Goal: Transaction & Acquisition: Purchase product/service

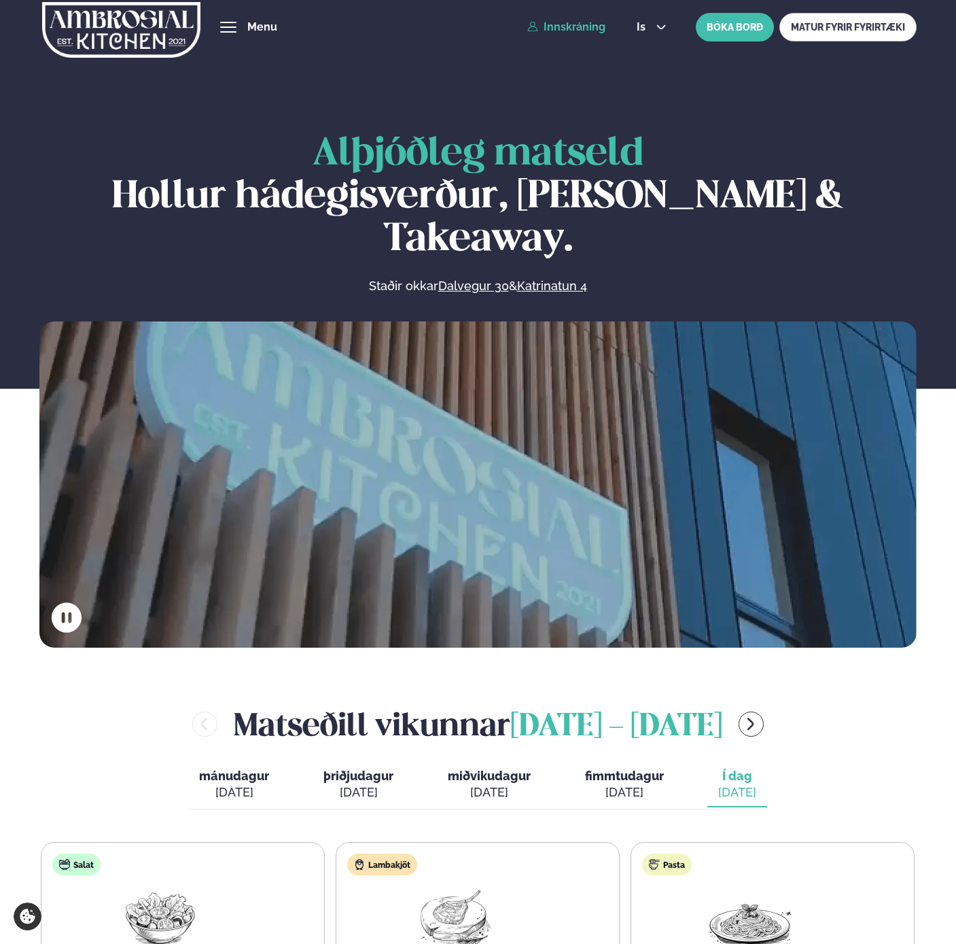
click at [570, 22] on link "Innskráning" at bounding box center [566, 27] width 78 height 12
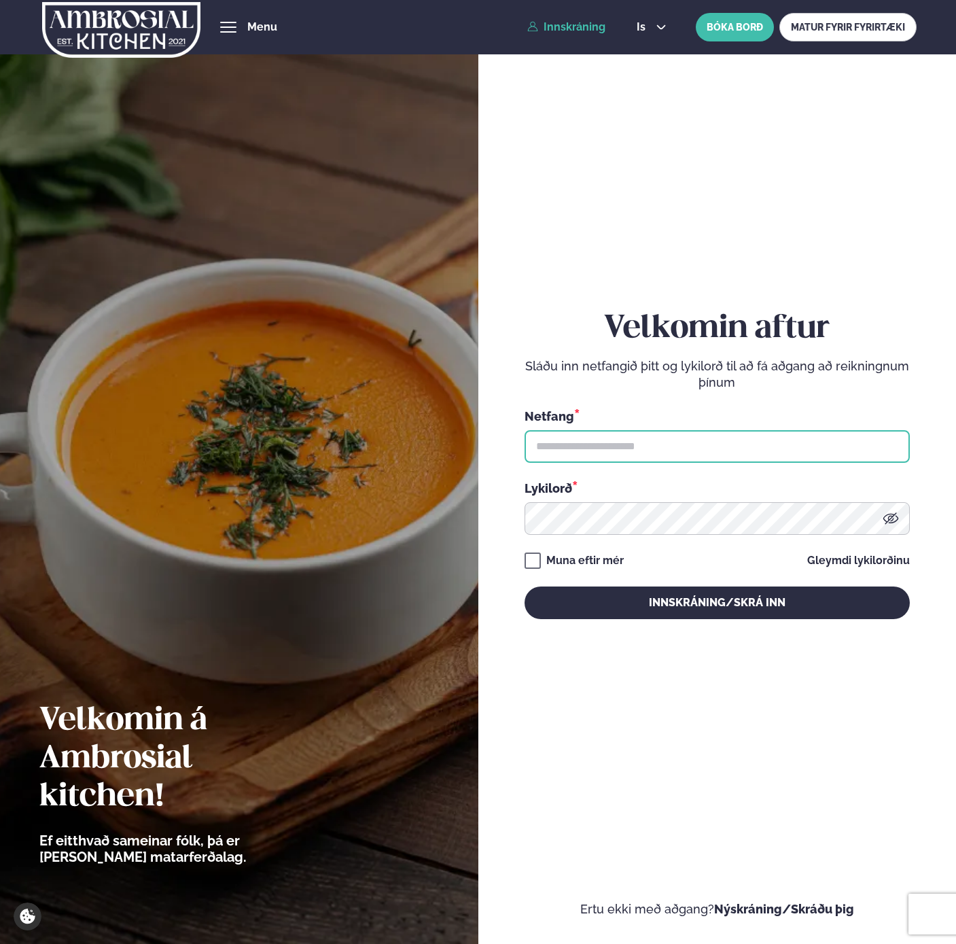
click at [581, 440] on input "text" at bounding box center [717, 446] width 385 height 33
type input "**********"
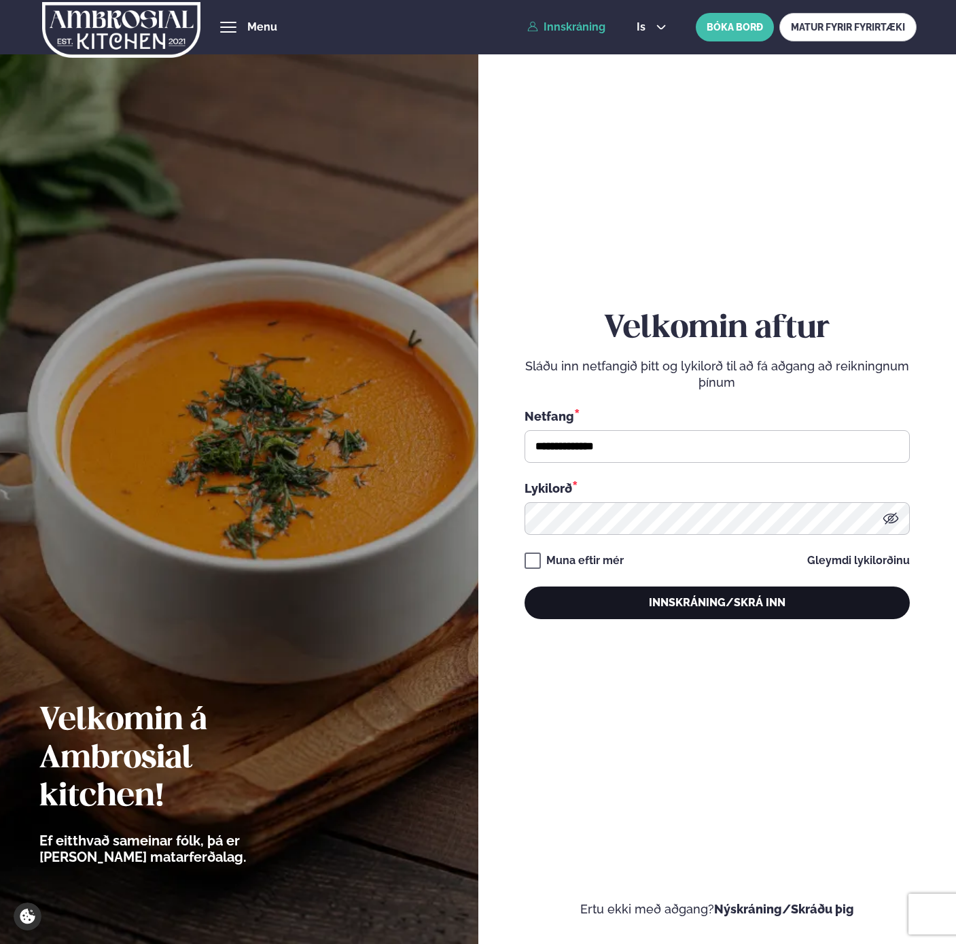
click at [696, 606] on button "Innskráning/Skrá inn" at bounding box center [717, 603] width 385 height 33
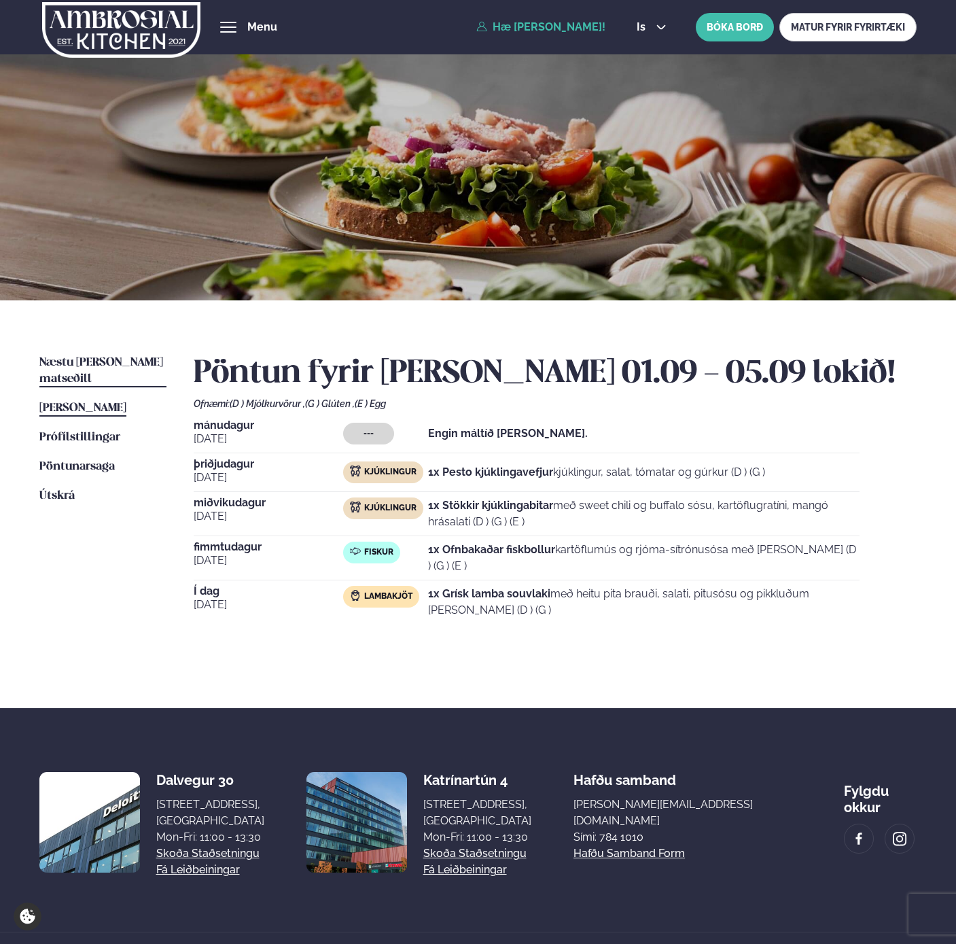
click at [99, 365] on span "Næstu [PERSON_NAME] matseðill" at bounding box center [101, 371] width 124 height 28
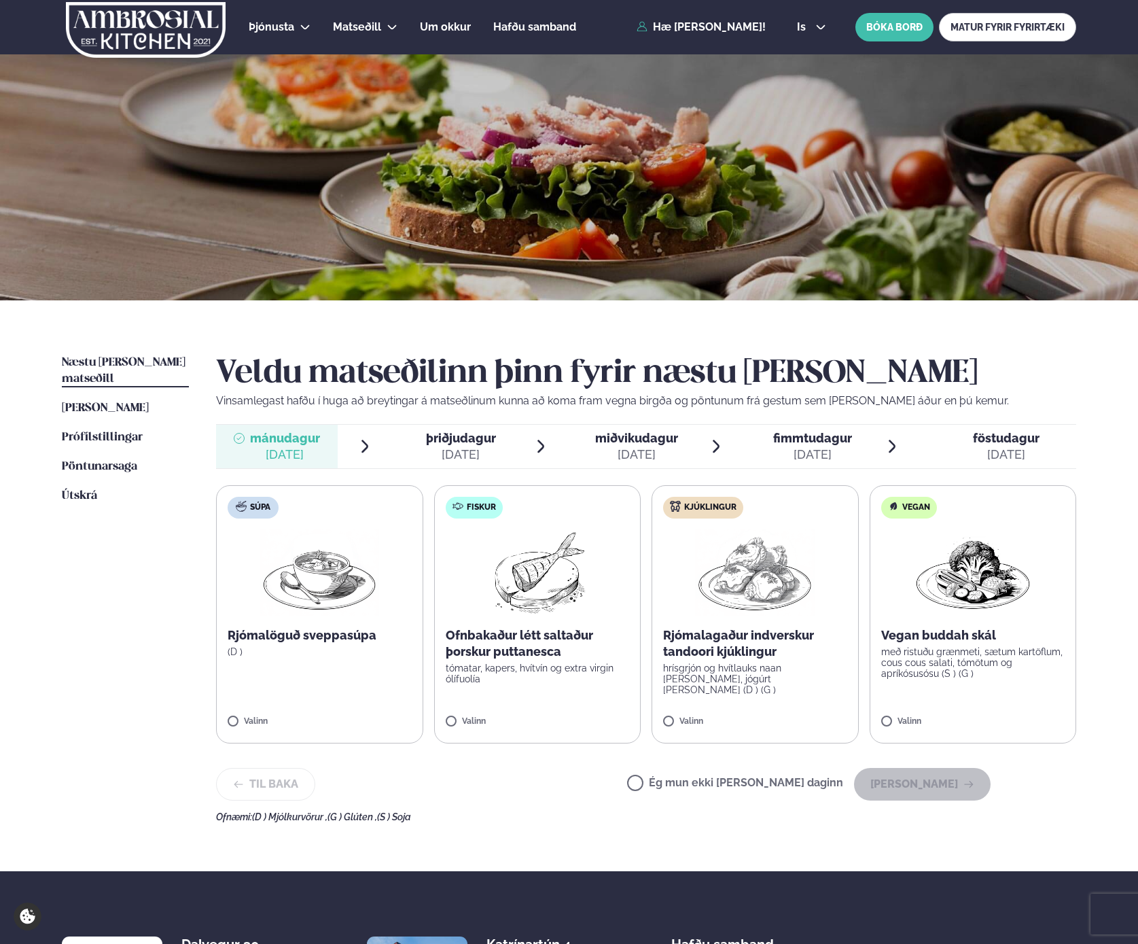
click at [451, 451] on div "[DATE]" at bounding box center [461, 455] width 70 height 16
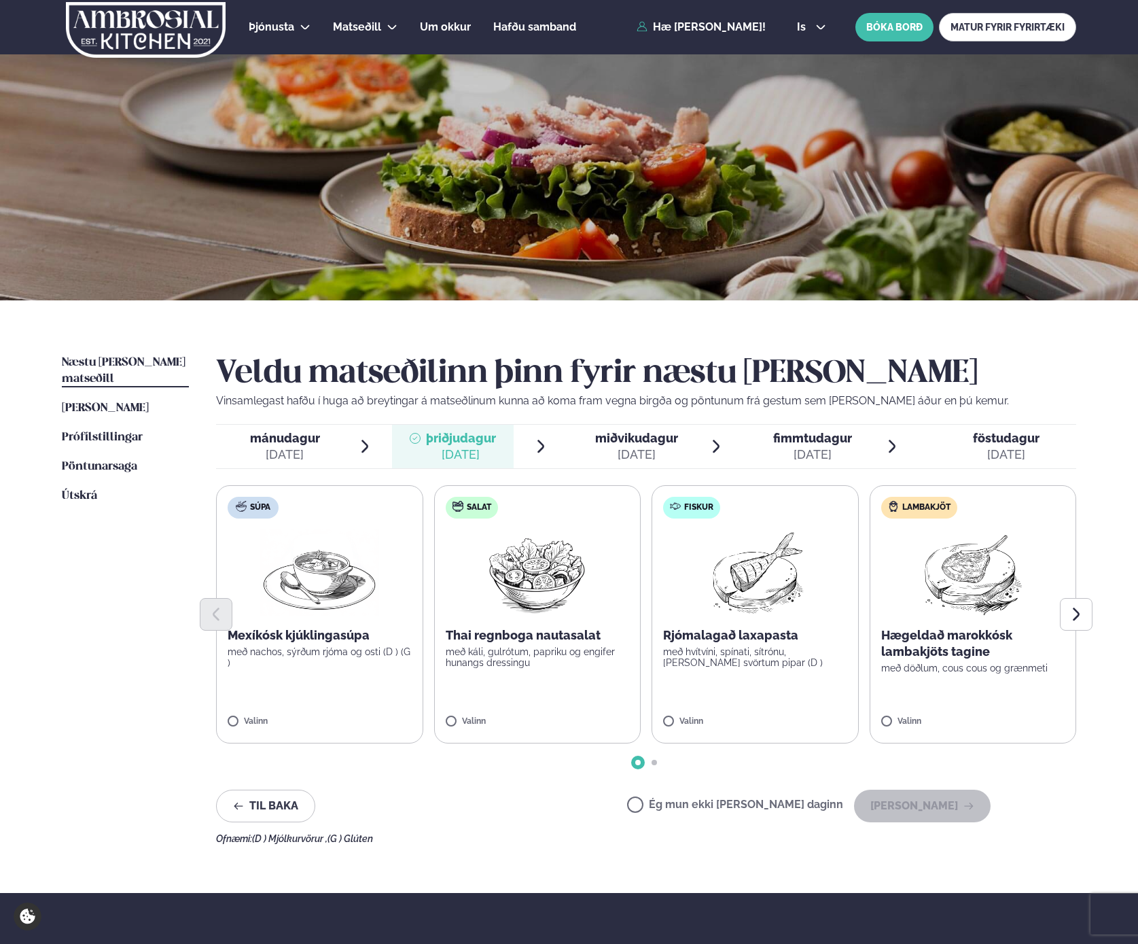
click at [650, 439] on span "miðvikudagur" at bounding box center [636, 438] width 83 height 14
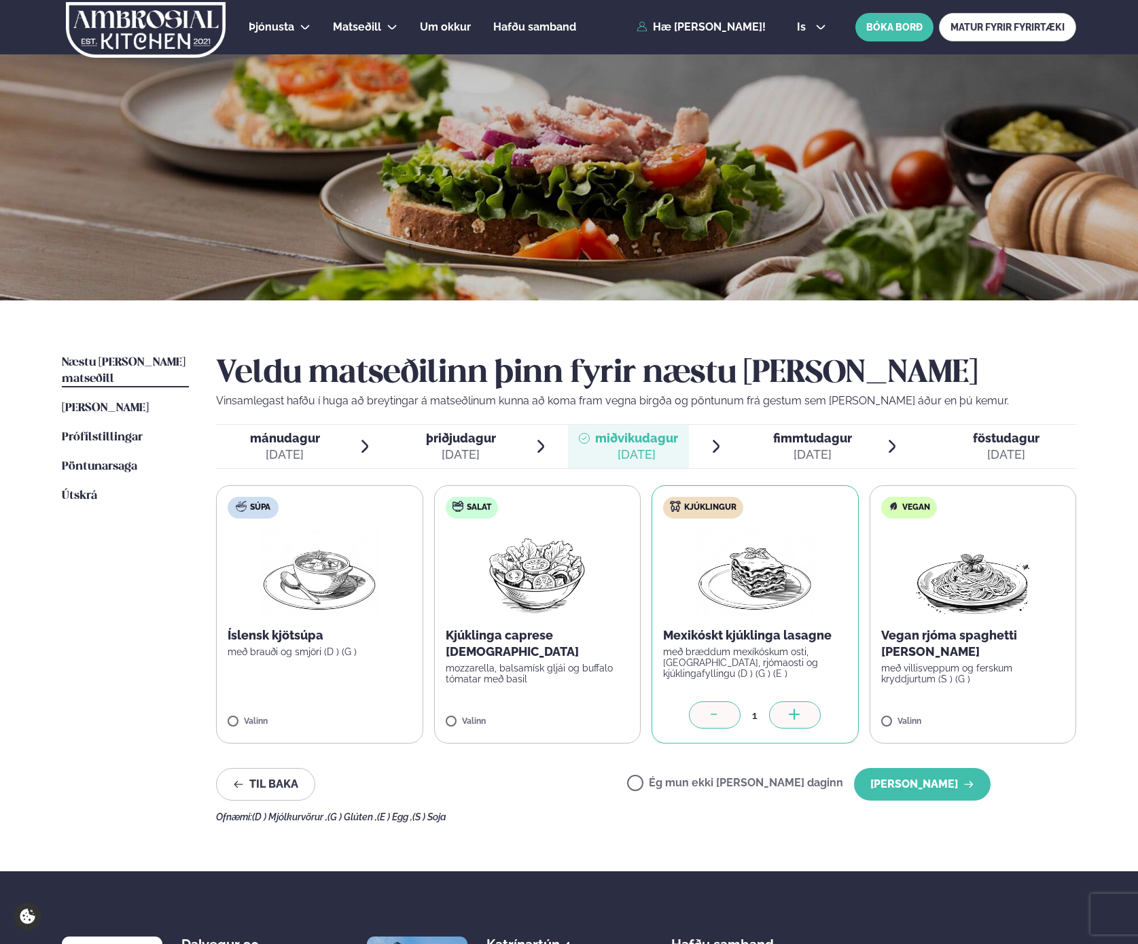
click at [820, 443] on span "fimmtudagur" at bounding box center [812, 438] width 79 height 14
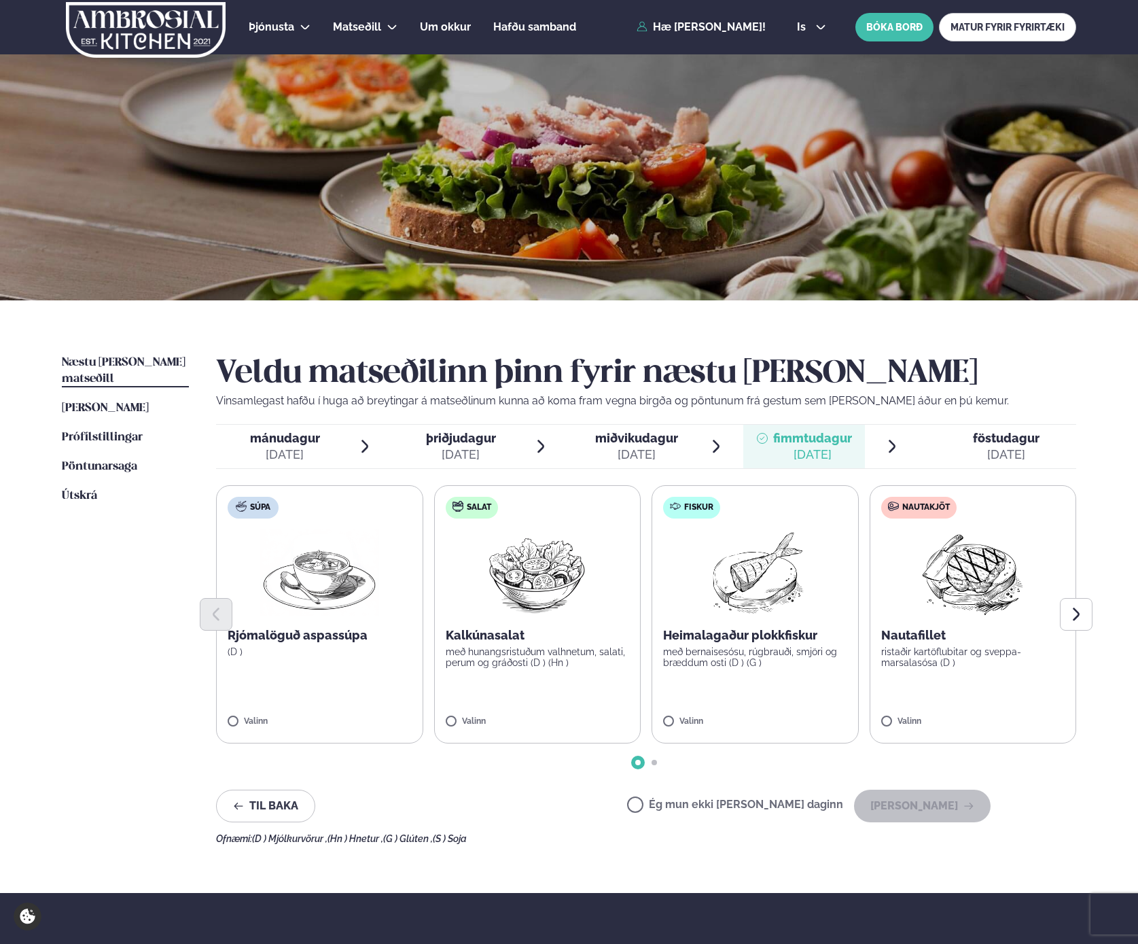
click at [956, 440] on span "föstudagur" at bounding box center [1006, 438] width 67 height 14
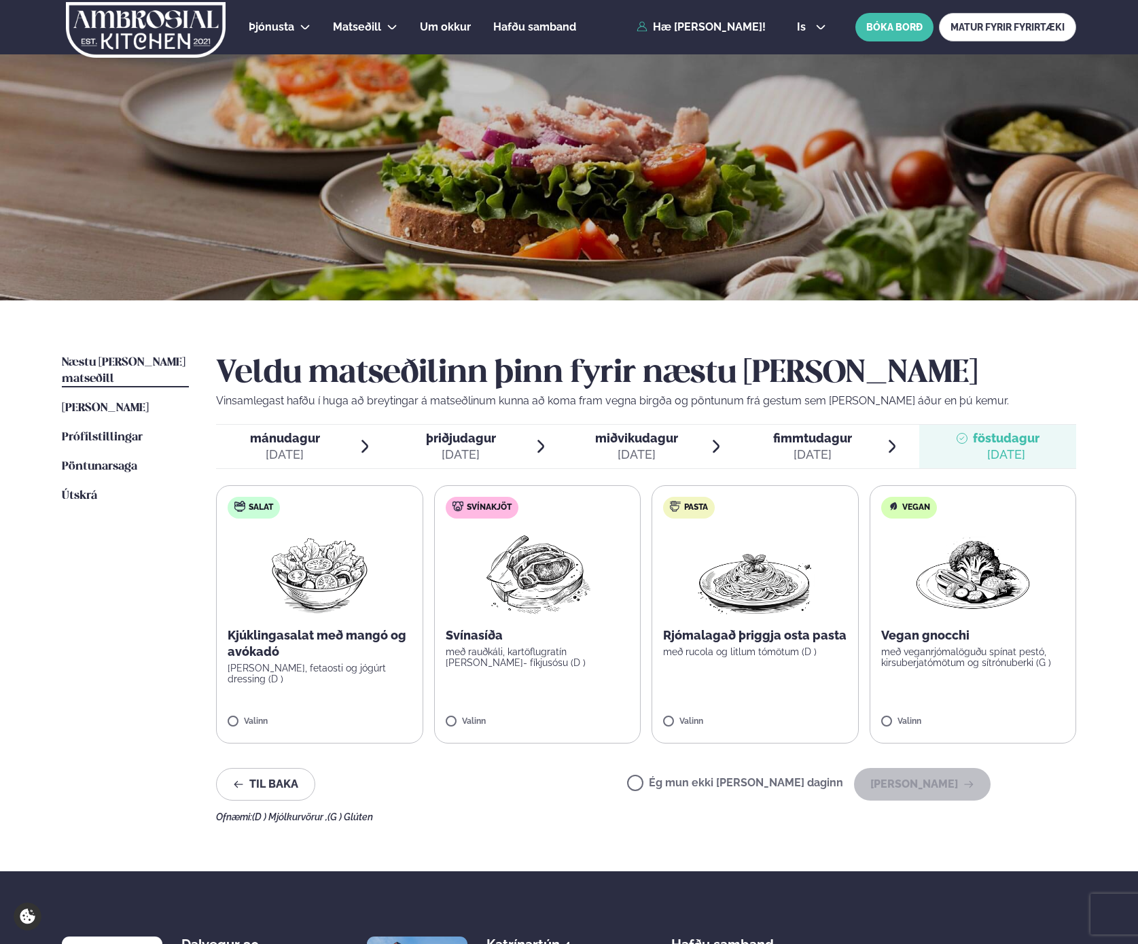
click at [822, 439] on span "fimmtudagur" at bounding box center [812, 438] width 79 height 14
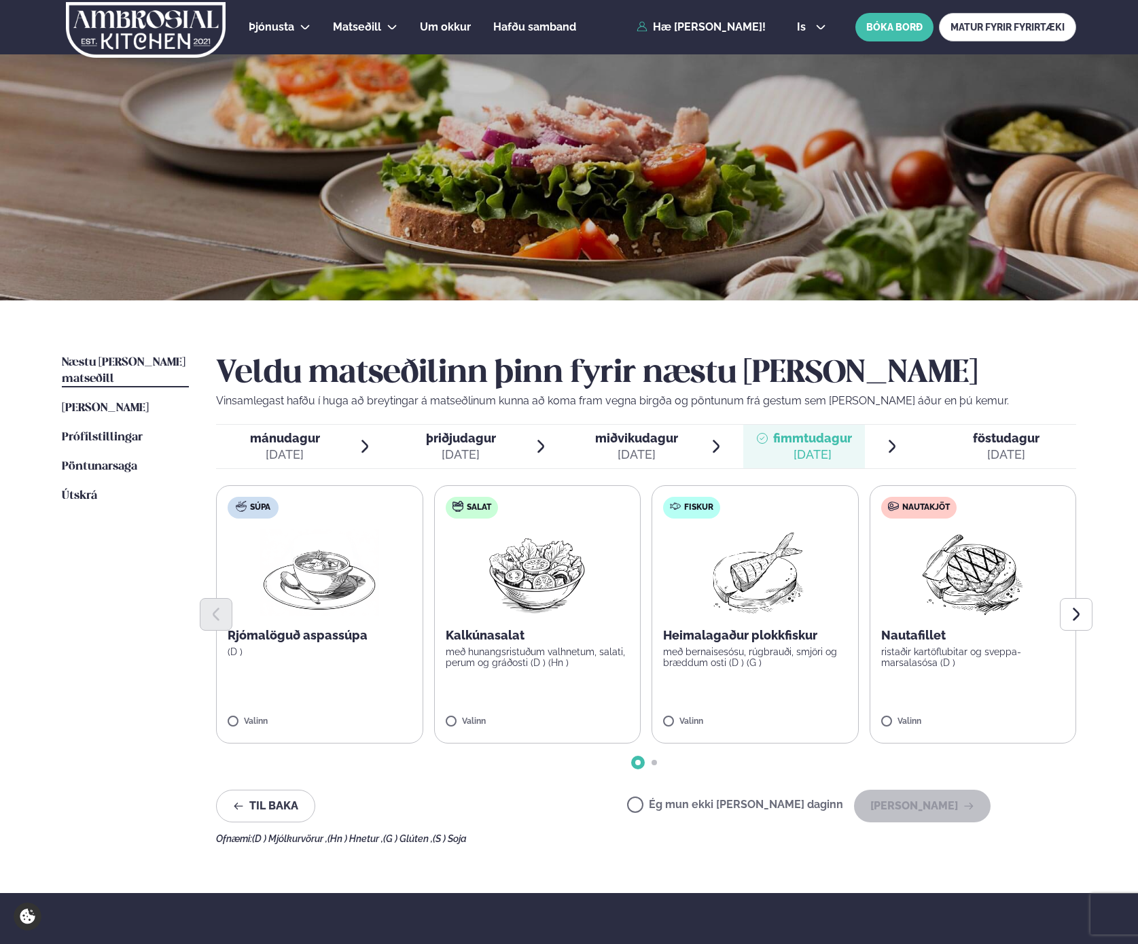
click at [667, 447] on div "[DATE]" at bounding box center [636, 455] width 83 height 16
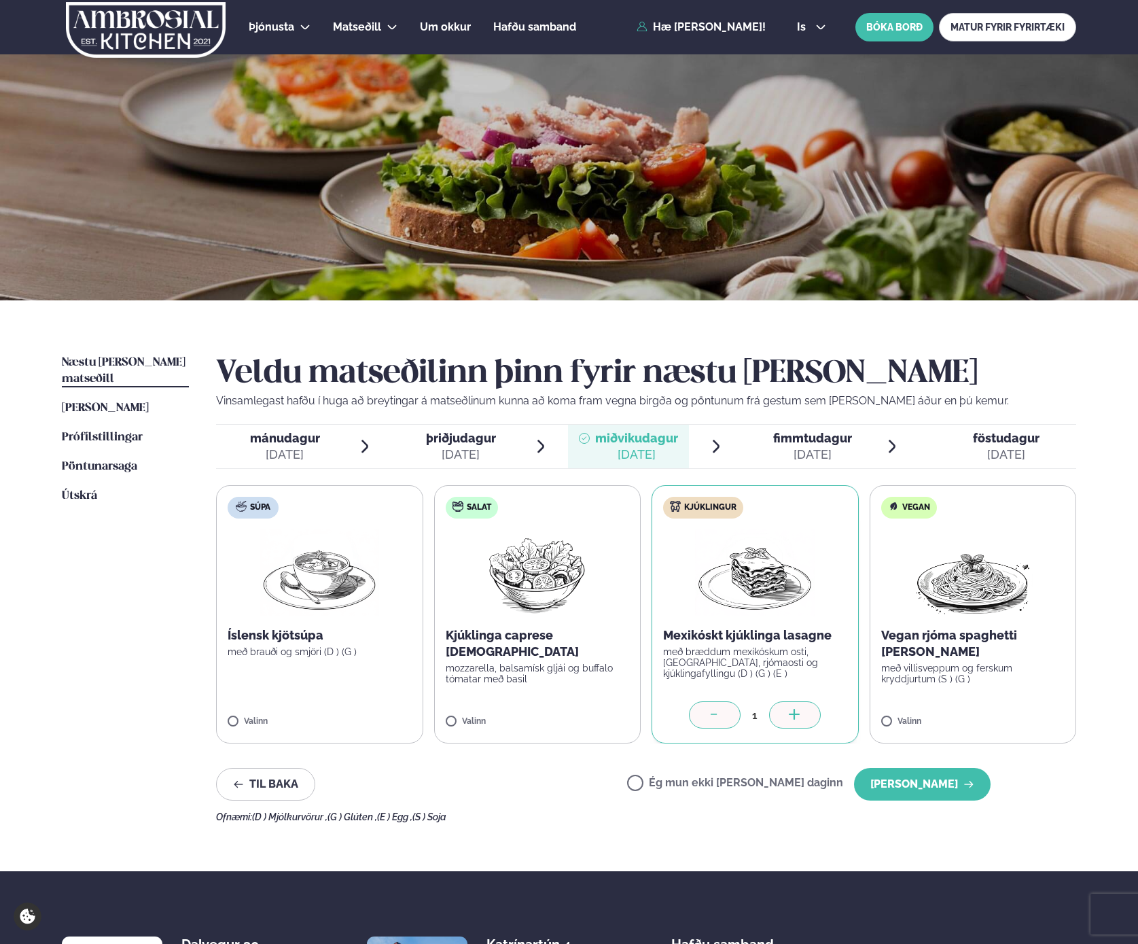
click at [493, 453] on div "[DATE]" at bounding box center [461, 455] width 70 height 16
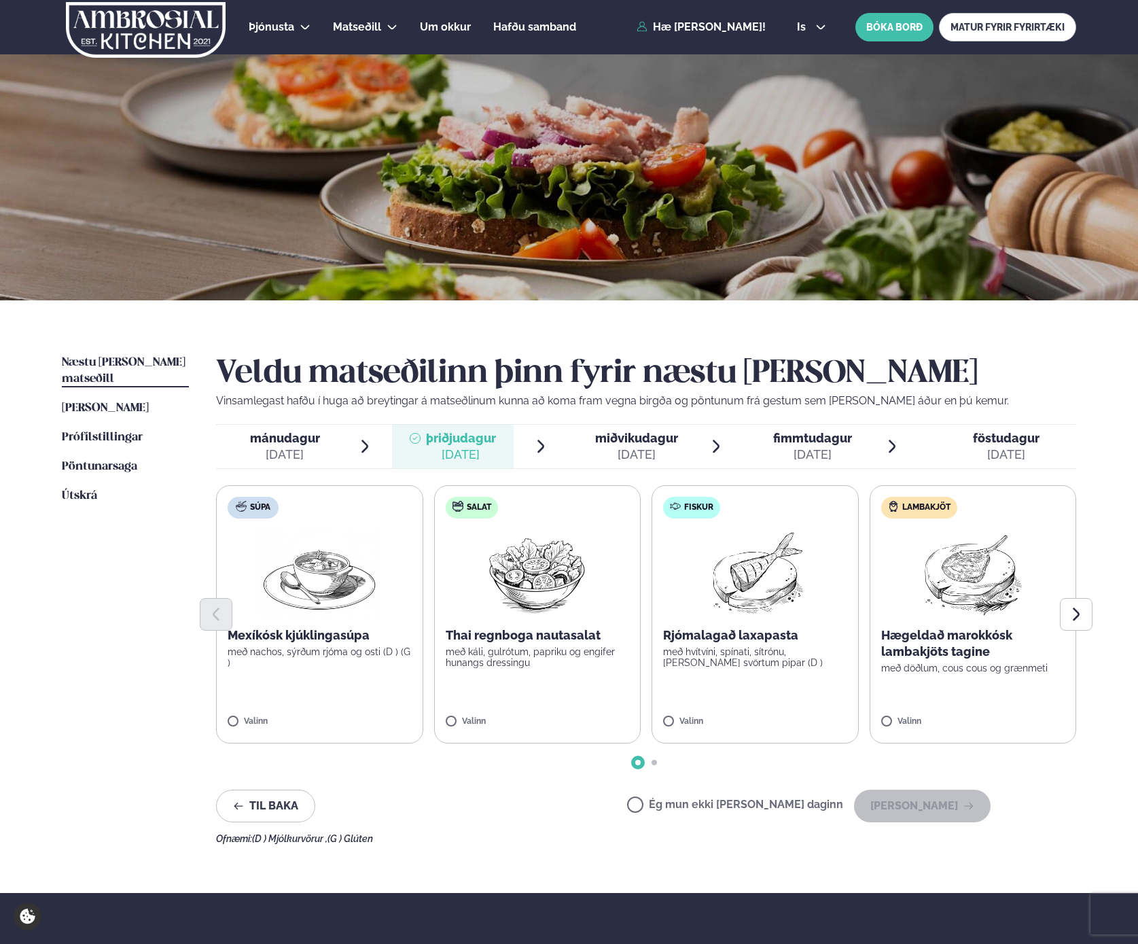
click at [312, 451] on div "[DATE]" at bounding box center [285, 455] width 70 height 16
